Goal: Information Seeking & Learning: Understand process/instructions

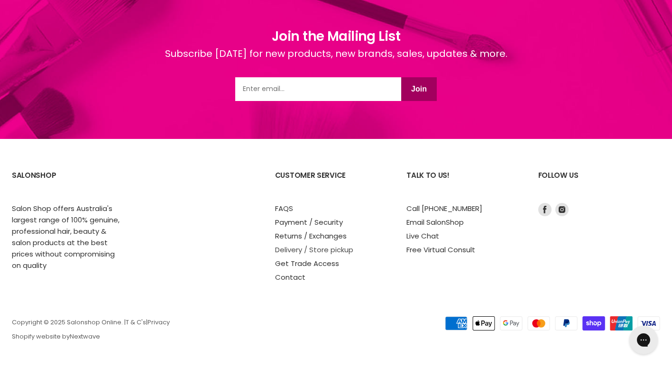
click at [330, 252] on link "Delivery / Store pickup" at bounding box center [314, 250] width 78 height 10
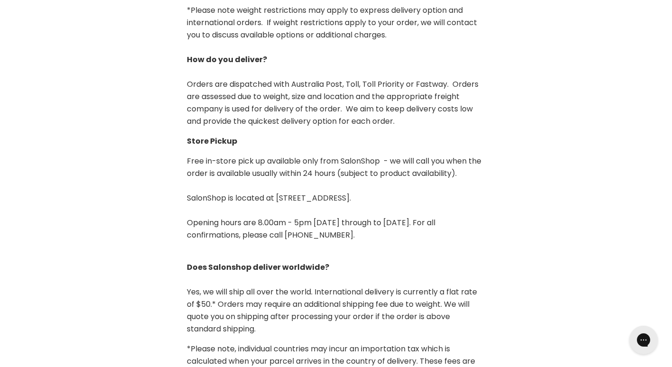
scroll to position [311, 0]
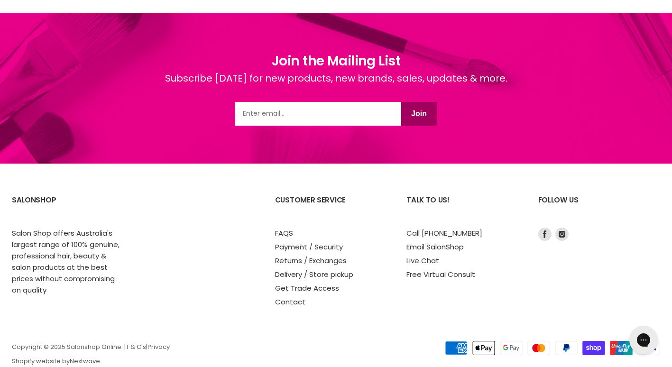
scroll to position [1272, 0]
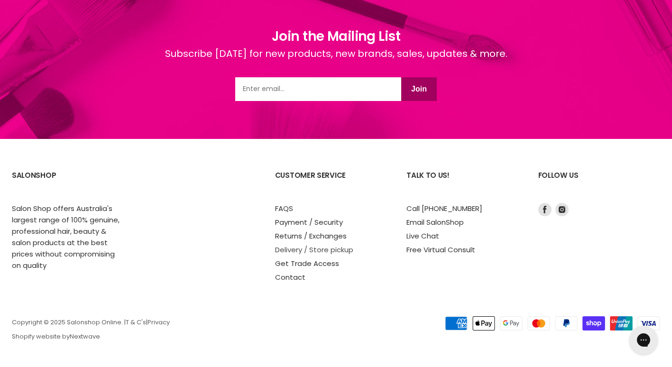
click at [335, 252] on link "Delivery / Store pickup" at bounding box center [314, 250] width 78 height 10
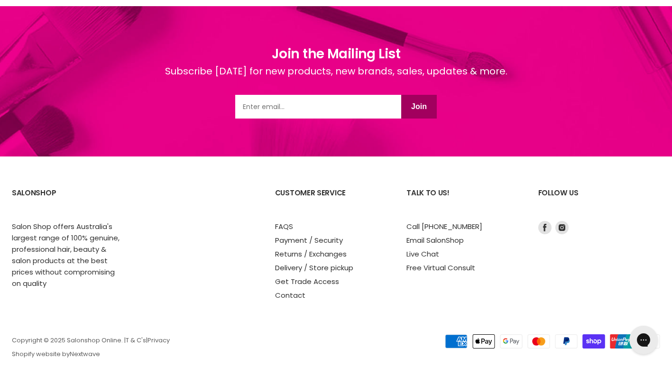
scroll to position [1251, 0]
